Goal: Check status: Check status

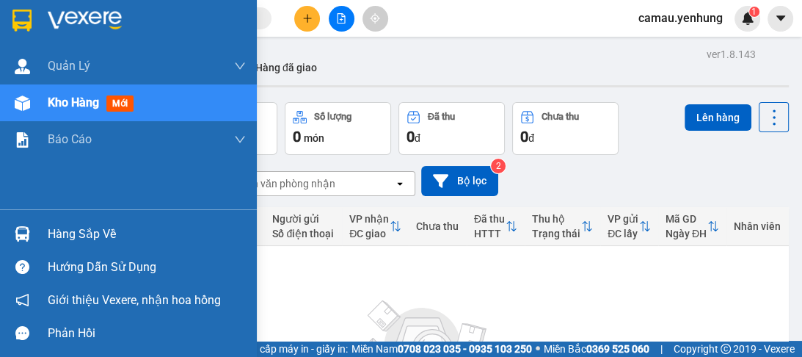
click at [76, 232] on div "Hàng sắp về" at bounding box center [147, 234] width 198 height 22
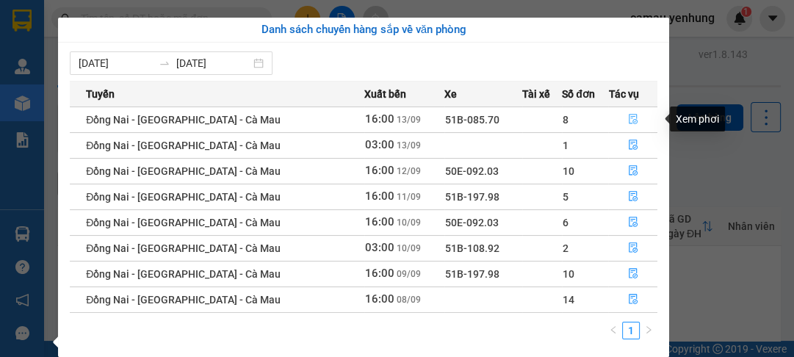
click at [629, 116] on icon "file-done" at bounding box center [632, 119] width 9 height 10
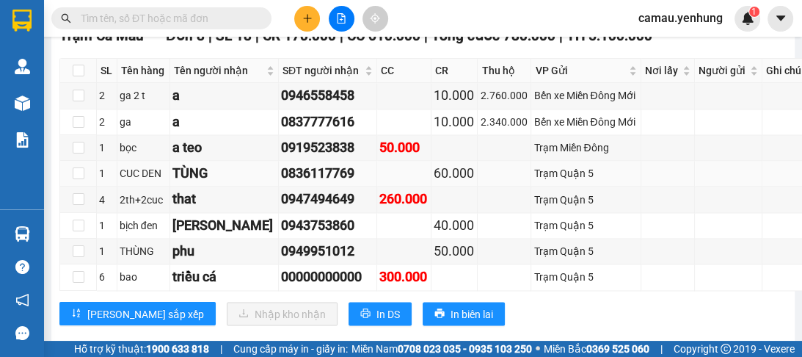
scroll to position [1821, 0]
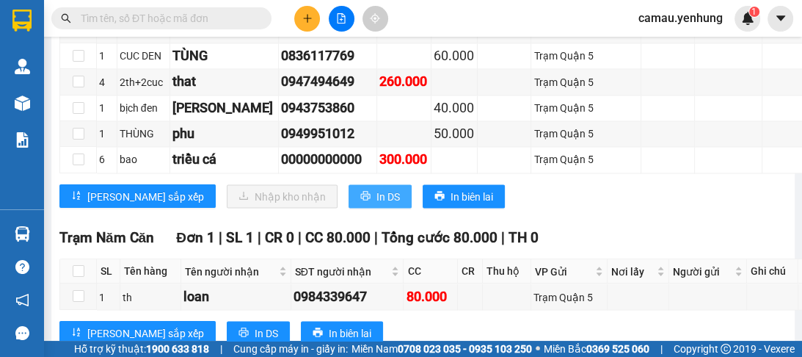
click at [377, 204] on span "In DS" at bounding box center [388, 196] width 23 height 16
